Goal: Task Accomplishment & Management: Manage account settings

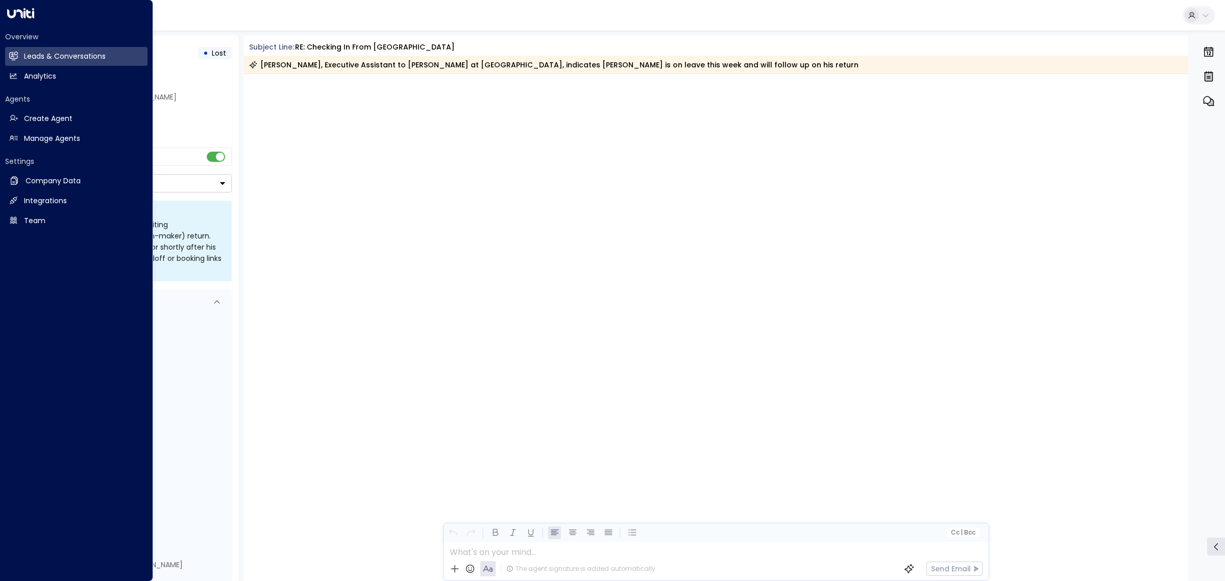
scroll to position [2737, 0]
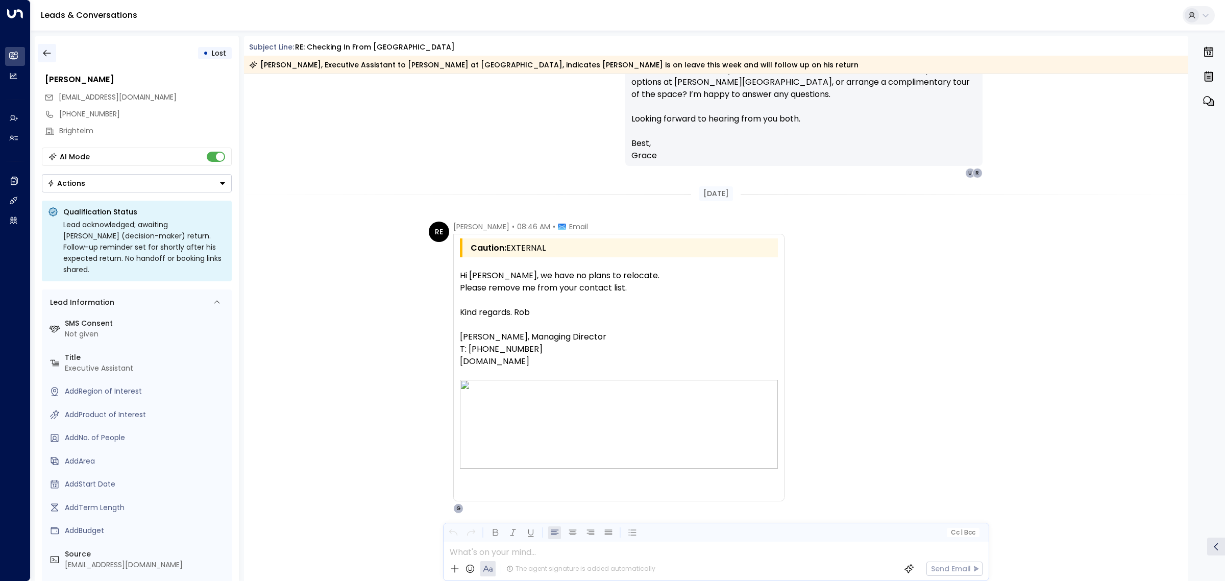
click at [46, 56] on icon "button" at bounding box center [47, 53] width 8 height 7
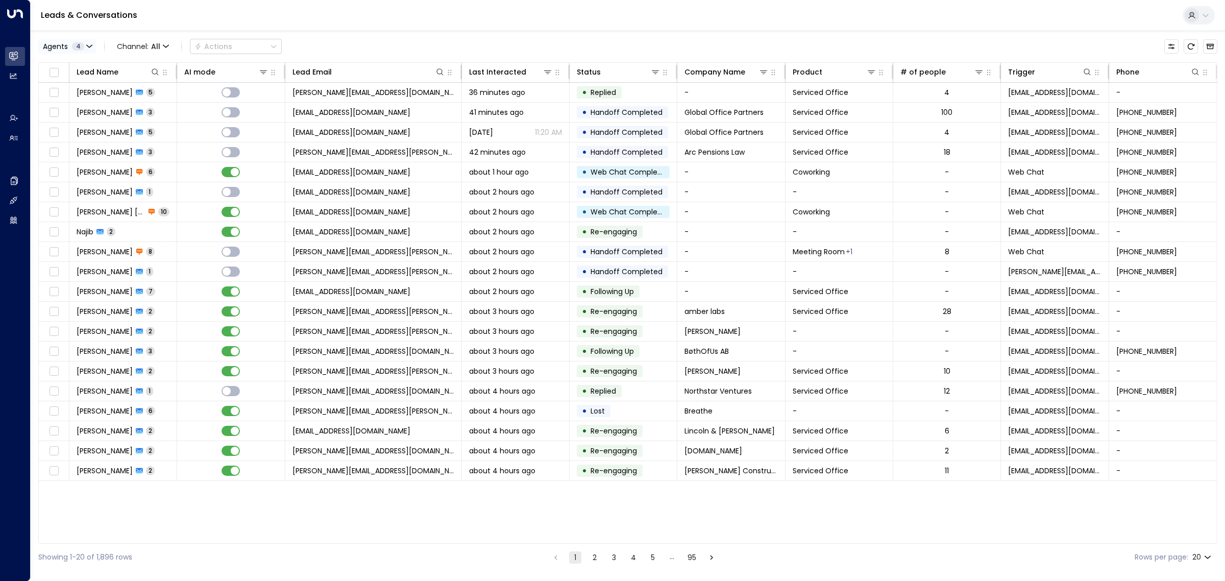
click at [83, 49] on span "4" at bounding box center [78, 46] width 12 height 8
click at [94, 139] on button "Clear" at bounding box center [98, 140] width 20 height 8
click at [87, 115] on div "Aimee Irwin" at bounding box center [84, 114] width 56 height 11
click at [172, 138] on button "Apply" at bounding box center [173, 140] width 30 height 14
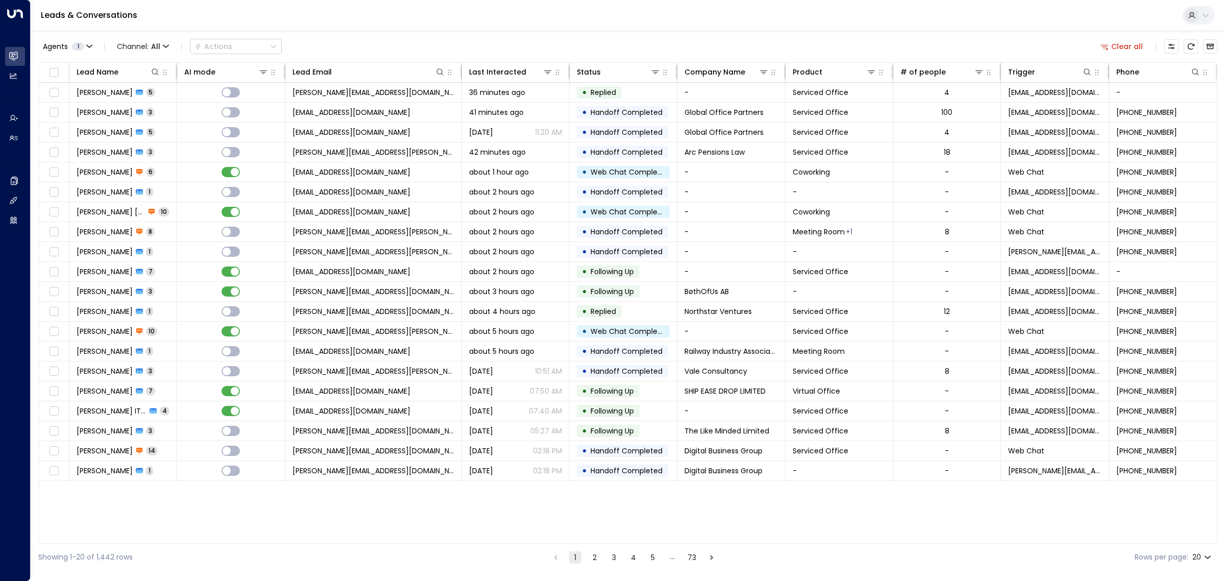
click at [1206, 562] on body "Overview Leads & Conversations Leads & Conversations Analytics Analytics Agents…" at bounding box center [612, 285] width 1225 height 571
click at [1205, 559] on li "100" at bounding box center [1201, 560] width 29 height 18
type input "***"
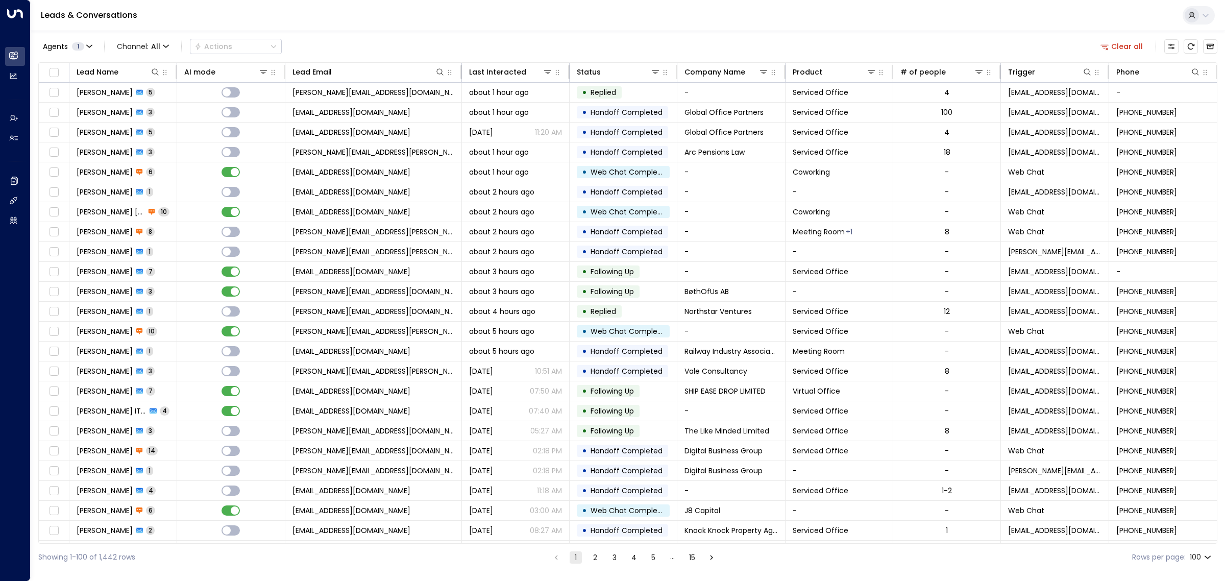
click at [652, 19] on div "Leads & Conversations" at bounding box center [628, 15] width 1195 height 31
click at [417, 113] on td "colin@globalofficepartners.co.uk" at bounding box center [373, 112] width 177 height 19
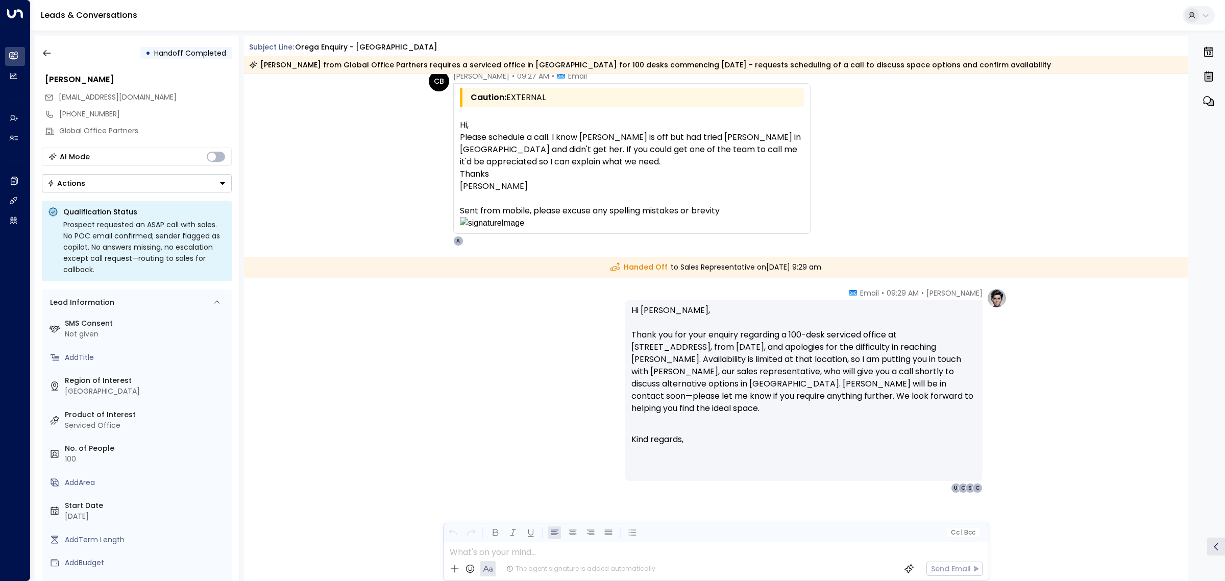
scroll to position [1248, 0]
click at [368, 12] on div "Leads & Conversations" at bounding box center [628, 15] width 1195 height 31
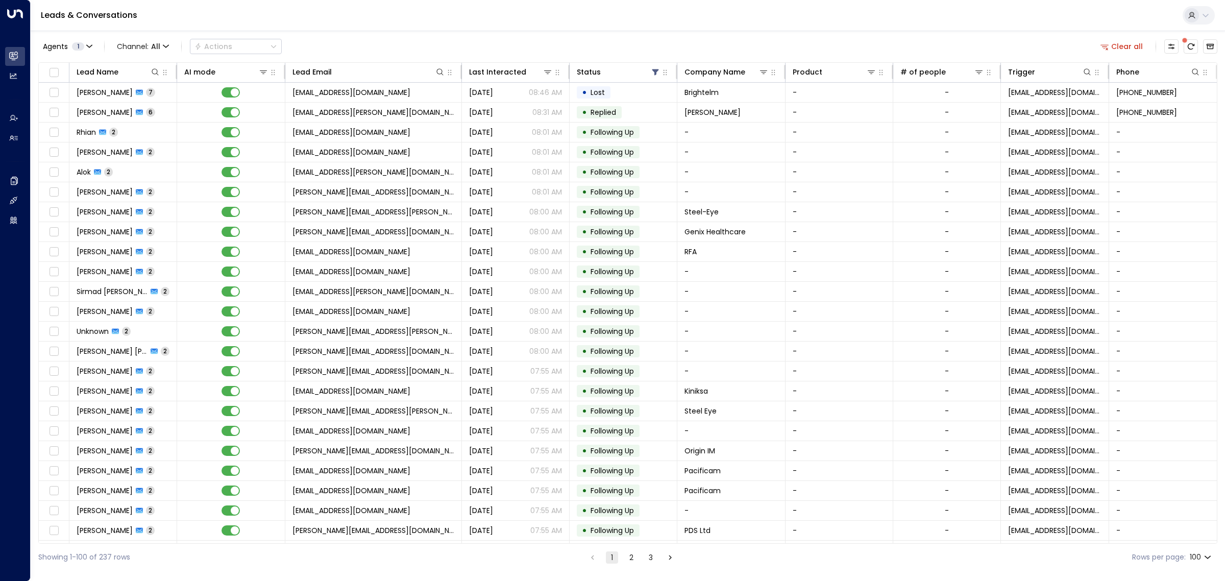
scroll to position [0, 1]
drag, startPoint x: 0, startPoint y: 0, endPoint x: 82, endPoint y: 46, distance: 94.4
click at [82, 46] on span "1" at bounding box center [78, 46] width 12 height 8
click at [75, 139] on button "Select All" at bounding box center [62, 140] width 34 height 8
click at [180, 138] on button "Apply" at bounding box center [173, 140] width 30 height 14
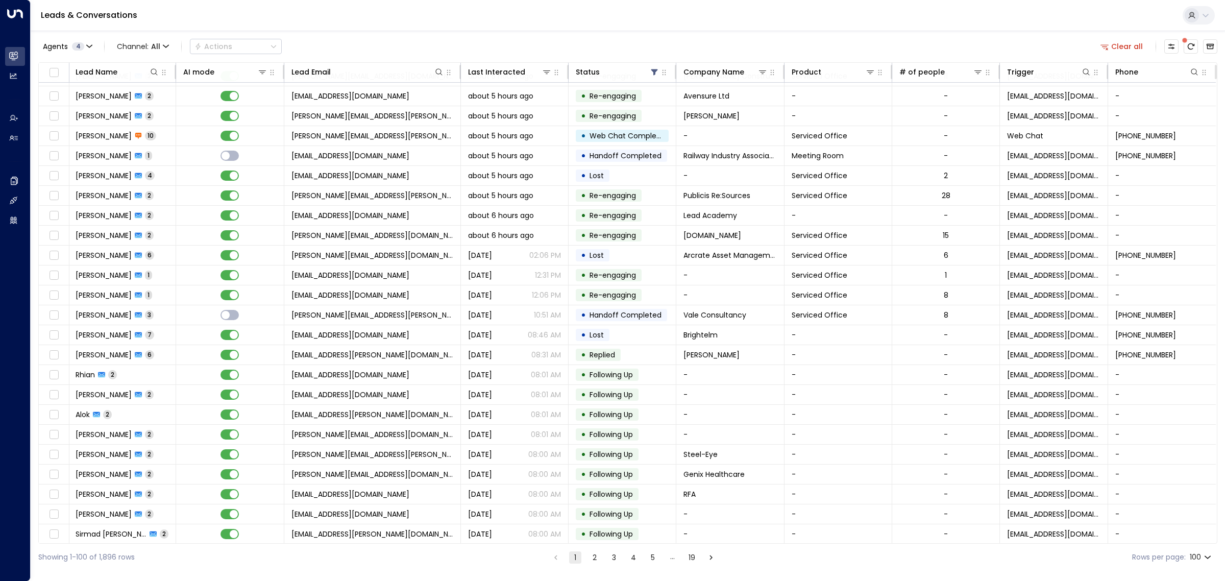
scroll to position [0, 1]
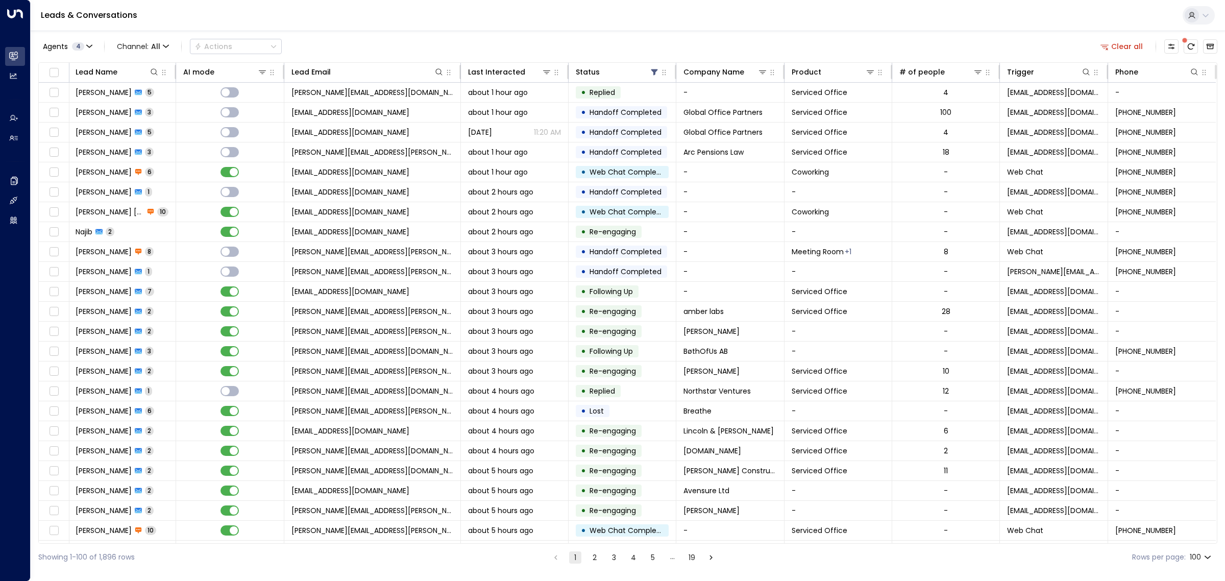
click at [350, 9] on div "Leads & Conversations" at bounding box center [628, 15] width 1195 height 31
drag, startPoint x: 469, startPoint y: 18, endPoint x: 475, endPoint y: 17, distance: 6.3
click at [474, 18] on div "Leads & Conversations" at bounding box center [628, 15] width 1195 height 31
click at [477, 40] on div "Agents 4 Channel: All Actions Clear all" at bounding box center [627, 46] width 1179 height 21
